Goal: Task Accomplishment & Management: Manage account settings

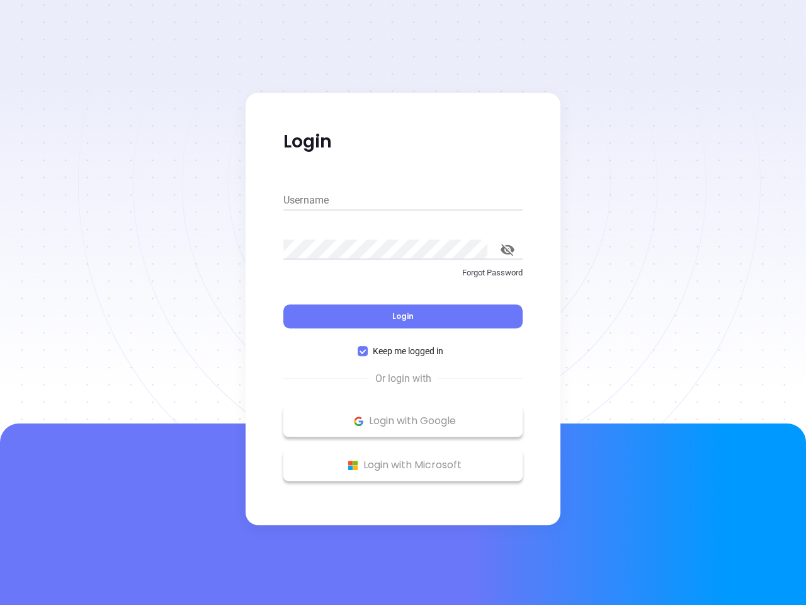
click at [403, 302] on div "Login" at bounding box center [402, 308] width 239 height 39
click at [403, 200] on input "Username" at bounding box center [402, 200] width 239 height 20
click at [508, 249] on icon "toggle password visibility" at bounding box center [508, 250] width 14 height 12
click at [403, 316] on span "Login" at bounding box center [402, 315] width 21 height 11
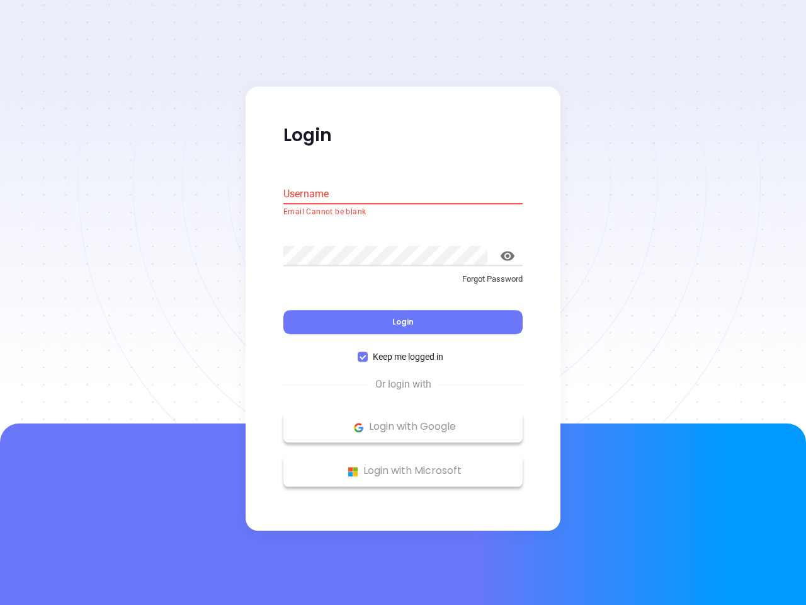
click at [403, 351] on span "Keep me logged in" at bounding box center [408, 357] width 81 height 14
click at [368, 352] on input "Keep me logged in" at bounding box center [363, 357] width 10 height 10
checkbox input "false"
click at [403, 421] on p "Login with Google" at bounding box center [403, 427] width 227 height 19
click at [403, 465] on p "Login with Microsoft" at bounding box center [403, 471] width 227 height 19
